Goal: Task Accomplishment & Management: Manage account settings

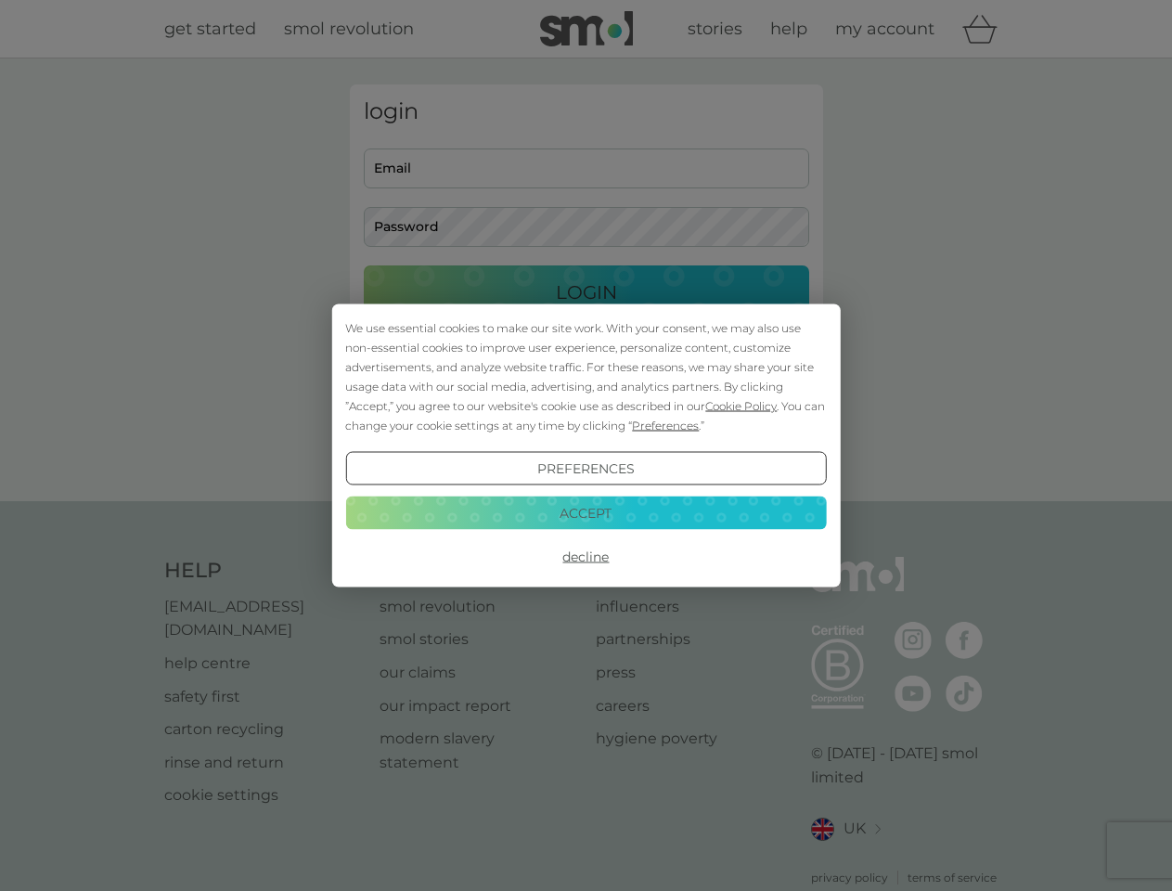
click at [742, 406] on span "Cookie Policy" at bounding box center [740, 406] width 71 height 14
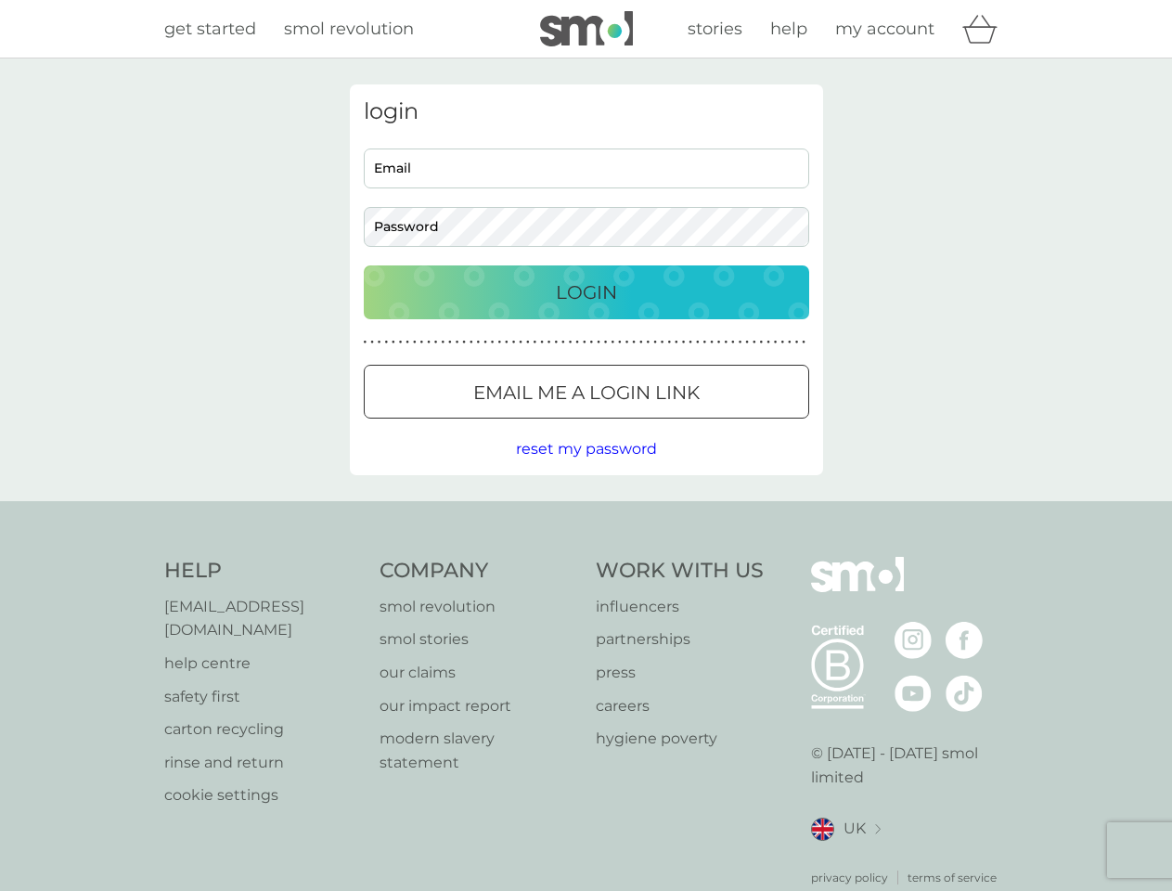
click at [664, 425] on div "login Email Password Login ● ● ● ● ● ● ● ● ● ● ● ● ● ● ● ● ● ● ● ● ● ● ● ● ● ● …" at bounding box center [586, 279] width 473 height 391
click at [586, 469] on div "login Email Password Login ● ● ● ● ● ● ● ● ● ● ● ● ● ● ● ● ● ● ● ● ● ● ● ● ● ● …" at bounding box center [586, 279] width 473 height 391
click at [586, 557] on div "Help [EMAIL_ADDRESS][DOMAIN_NAME] help centre safety first carton recycling rin…" at bounding box center [586, 722] width 845 height 330
click at [586, 512] on div "Help [EMAIL_ADDRESS][DOMAIN_NAME] help centre safety first carton recycling rin…" at bounding box center [586, 721] width 1172 height 441
